Goal: Transaction & Acquisition: Purchase product/service

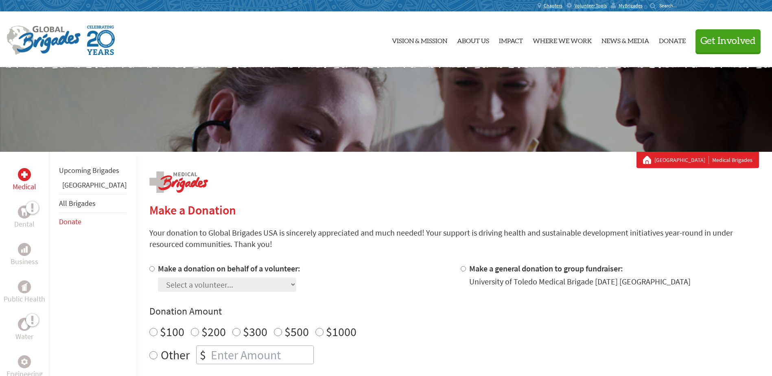
scroll to position [81, 0]
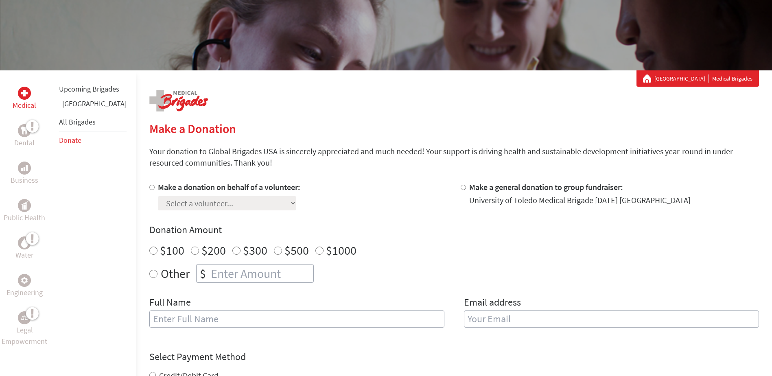
click at [149, 184] on div at bounding box center [153, 196] width 9 height 29
click at [149, 189] on input "Make a donation on behalf of a volunteer:" at bounding box center [151, 187] width 5 height 5
radio input "true"
click at [175, 203] on select "Select a volunteer... [PERSON_NAME] [PERSON_NAME] [PERSON_NAME] [PERSON_NAME] […" at bounding box center [227, 203] width 138 height 14
select select "92D66870-97F8-11F0-9E6E-42010A400005"
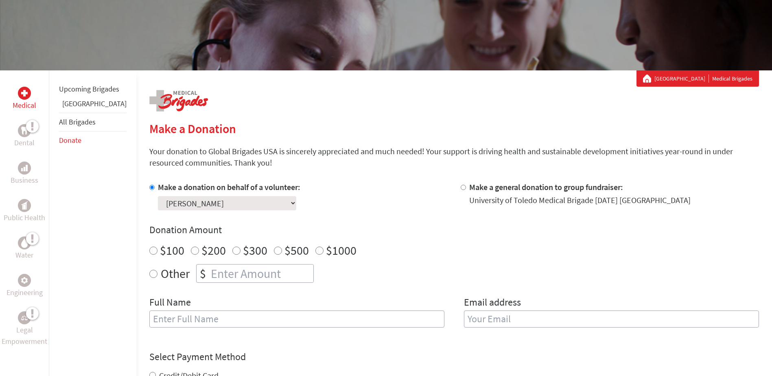
click at [158, 196] on select "Select a volunteer... [PERSON_NAME] [PERSON_NAME] [PERSON_NAME] [PERSON_NAME] […" at bounding box center [227, 203] width 138 height 14
click at [191, 249] on input "$200" at bounding box center [195, 251] width 8 height 8
radio input "true"
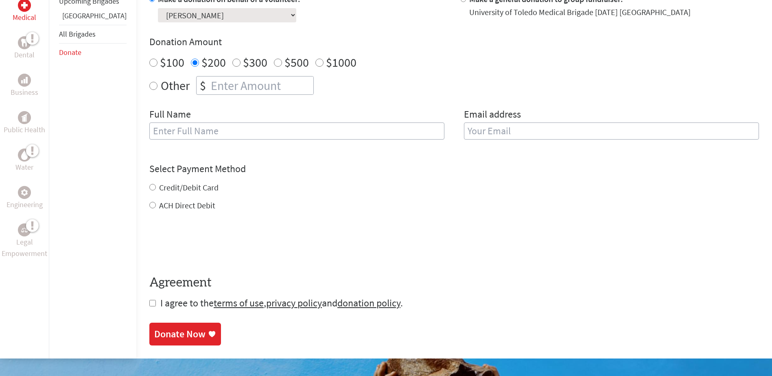
scroll to position [285, 0]
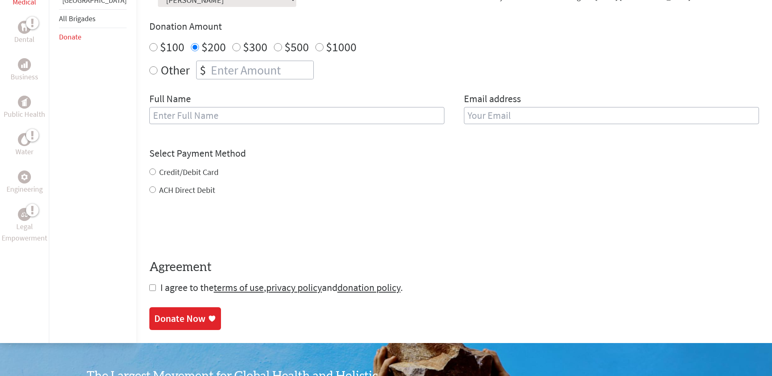
click at [351, 118] on input "text" at bounding box center [296, 115] width 295 height 17
type input "[PERSON_NAME]"
type input "[PERSON_NAME][EMAIL_ADDRESS][DOMAIN_NAME]"
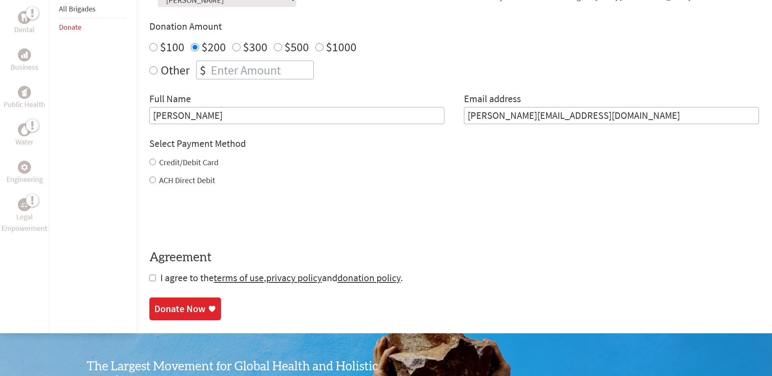
click at [149, 180] on input "ACH Direct Debit" at bounding box center [152, 180] width 7 height 7
radio input "true"
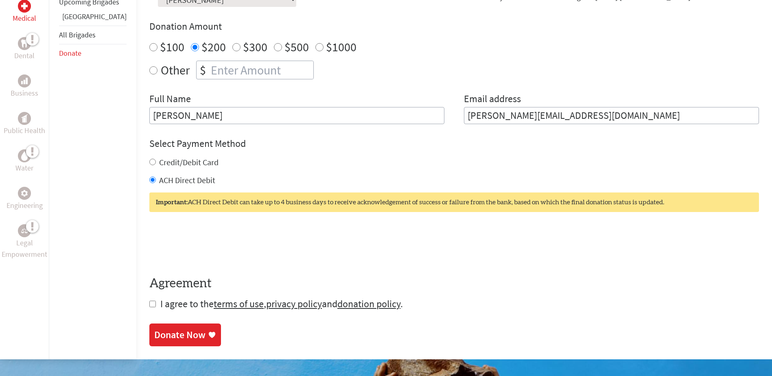
click at [149, 301] on input "checkbox" at bounding box center [152, 304] width 7 height 7
checkbox input "true"
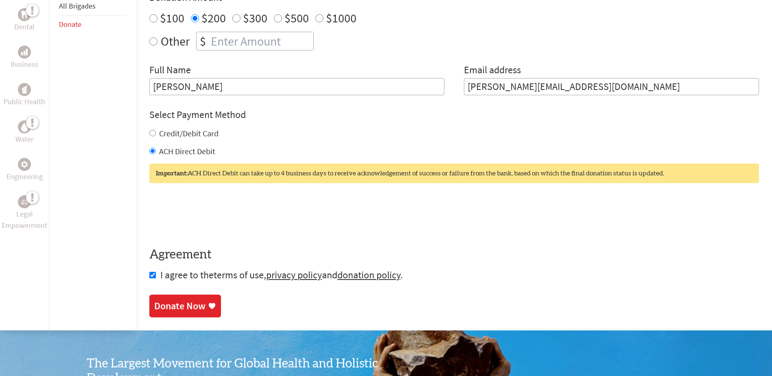
scroll to position [326, 0]
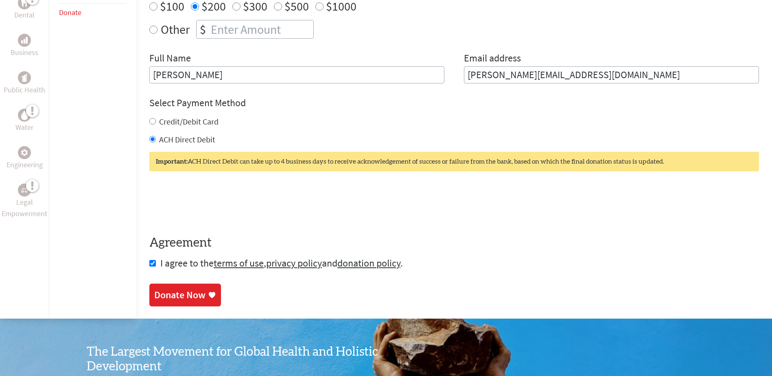
click at [184, 300] on div "Donate Now" at bounding box center [179, 295] width 51 height 13
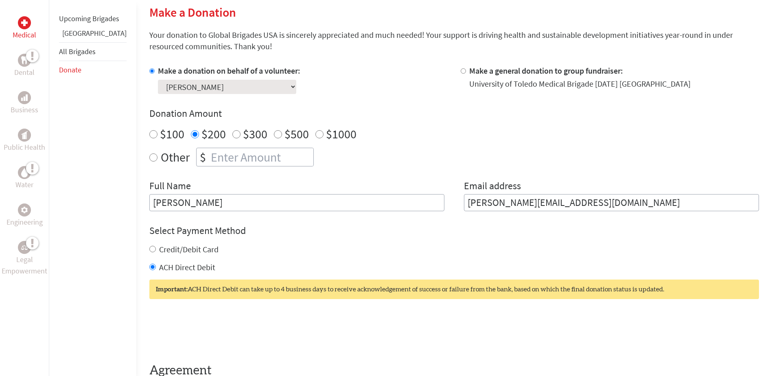
scroll to position [204, 0]
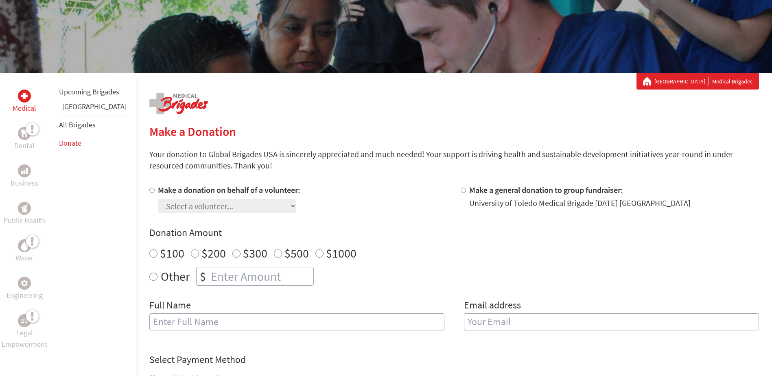
scroll to position [81, 0]
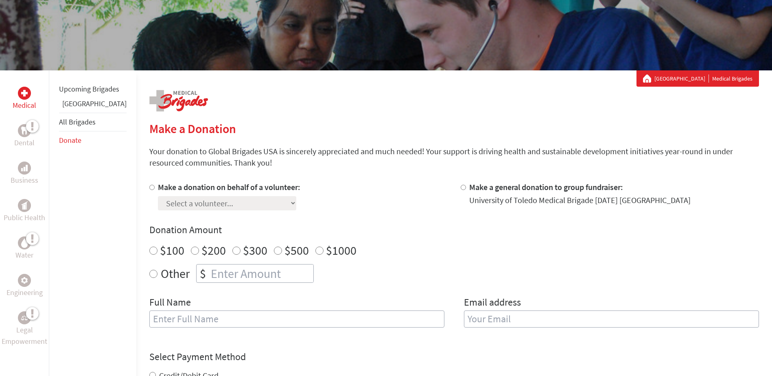
click at [149, 187] on input "Make a donation on behalf of a volunteer:" at bounding box center [151, 187] width 5 height 5
radio input "true"
click at [190, 207] on select "Select a volunteer... [PERSON_NAME] [PERSON_NAME] [PERSON_NAME] [PERSON_NAME] […" at bounding box center [227, 203] width 138 height 14
select select "92D66870-97F8-11F0-9E6E-42010A400005"
click at [158, 196] on select "Select a volunteer... [PERSON_NAME] [PERSON_NAME] [PERSON_NAME] [PERSON_NAME] […" at bounding box center [227, 203] width 138 height 14
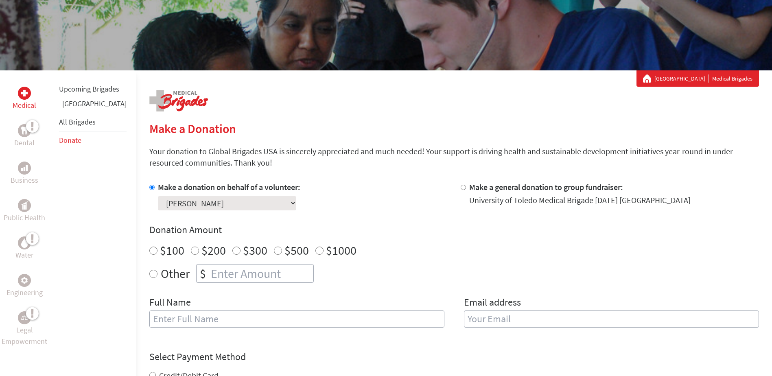
click at [202, 254] on label "$200" at bounding box center [214, 250] width 24 height 15
click at [194, 254] on input "$200" at bounding box center [195, 251] width 8 height 8
radio input "true"
click at [204, 316] on input "text" at bounding box center [296, 319] width 295 height 17
type input "[PERSON_NAME]"
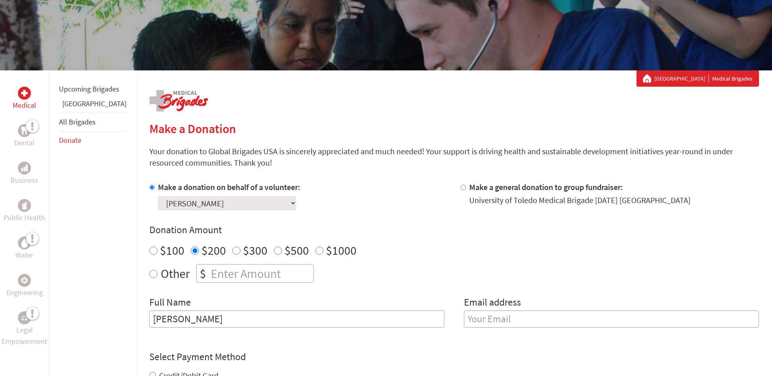
type input "[PERSON_NAME][EMAIL_ADDRESS][DOMAIN_NAME]"
radio input "true"
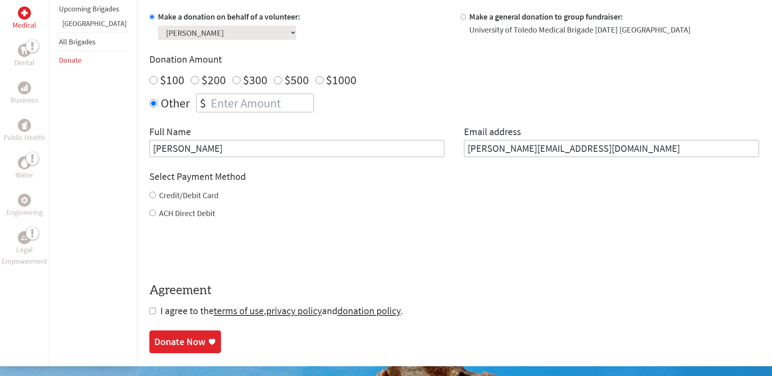
scroll to position [285, 0]
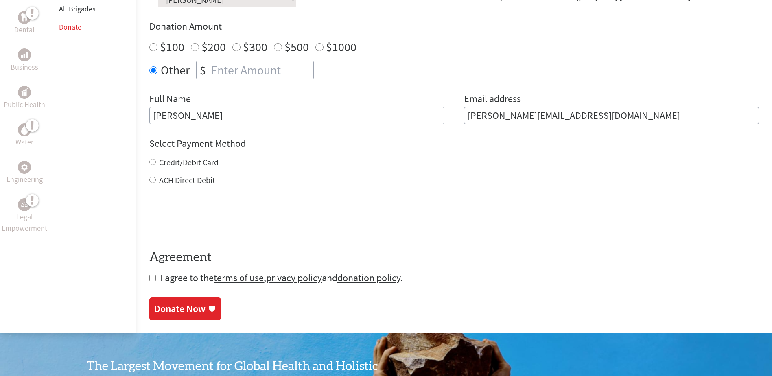
click at [149, 161] on input "Credit/Debit Card" at bounding box center [152, 162] width 7 height 7
radio input "true"
click at [149, 278] on input "checkbox" at bounding box center [152, 278] width 7 height 7
checkbox input "true"
click at [154, 306] on div "Donate Now" at bounding box center [179, 309] width 51 height 13
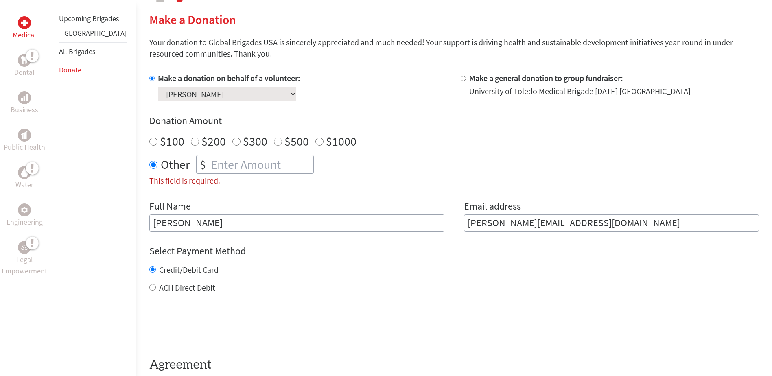
scroll to position [182, 0]
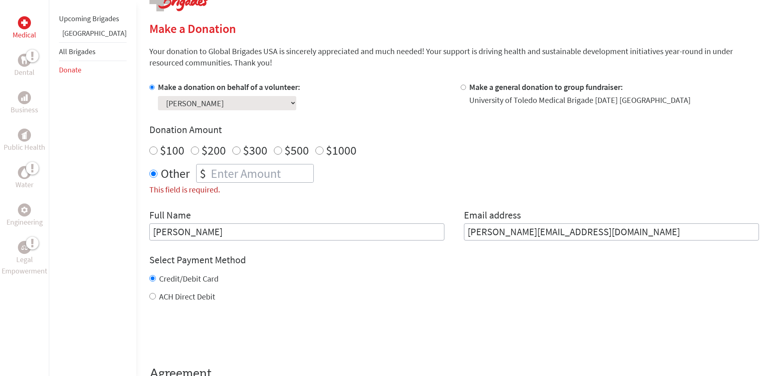
click at [191, 146] on div "$200" at bounding box center [208, 150] width 35 height 15
click at [191, 149] on input "$200" at bounding box center [195, 151] width 8 height 8
radio input "true"
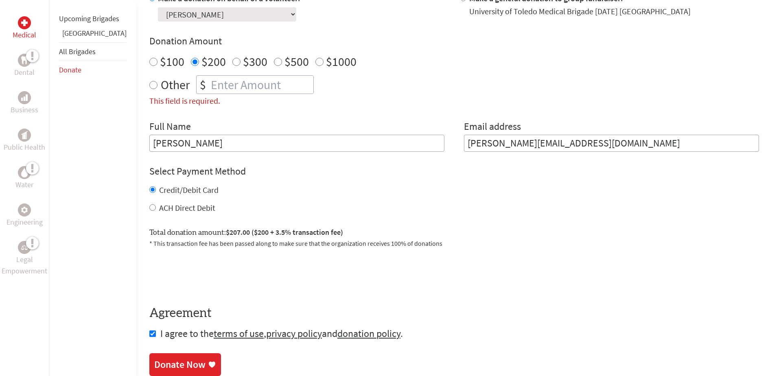
scroll to position [304, 0]
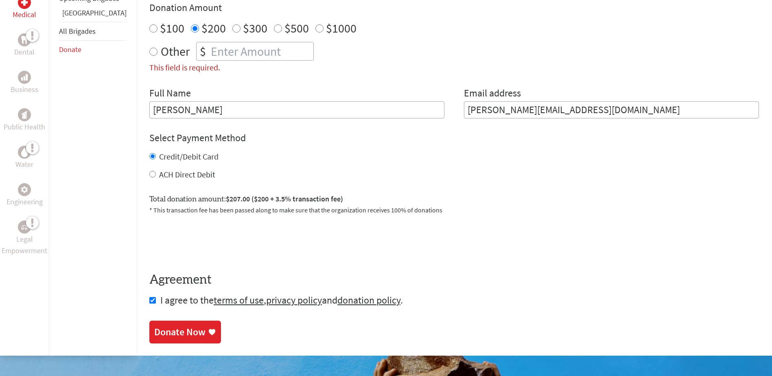
click at [164, 331] on div "Donate Now" at bounding box center [179, 332] width 51 height 13
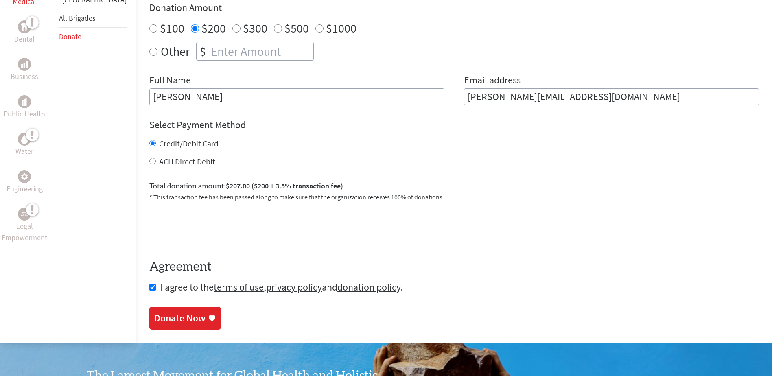
scroll to position [0, 0]
